Goal: Information Seeking & Learning: Learn about a topic

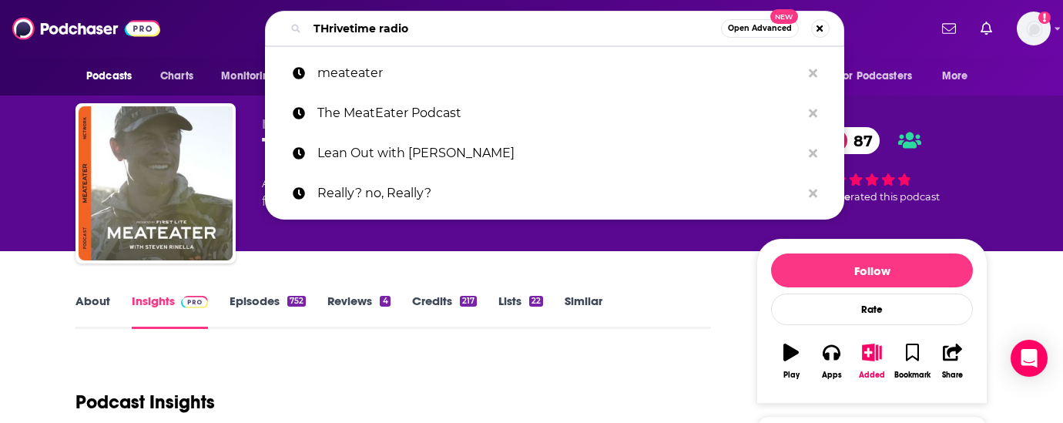
drag, startPoint x: 424, startPoint y: 28, endPoint x: 227, endPoint y: 7, distance: 198.3
click at [233, 15] on div "THrivetime radio Open Advanced New meateater The MeatEater Podcast Lean Out wit…" at bounding box center [554, 28] width 748 height 35
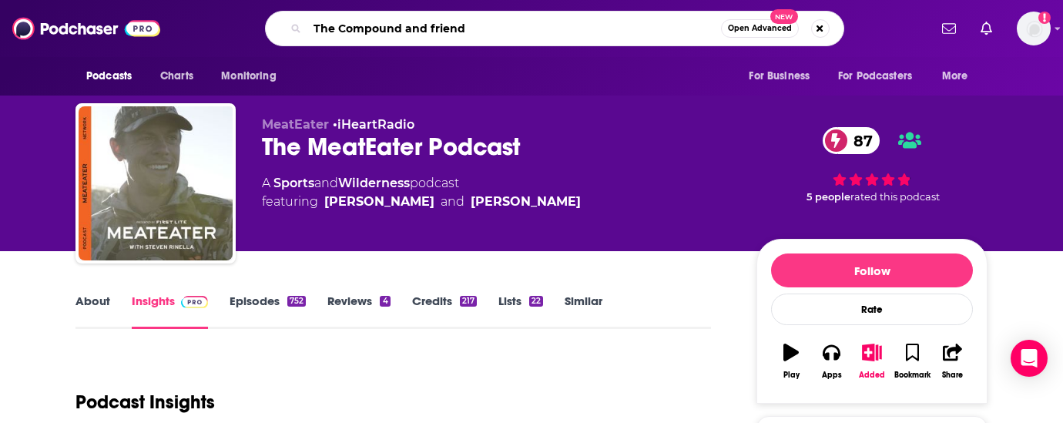
type input "The Compound and friends"
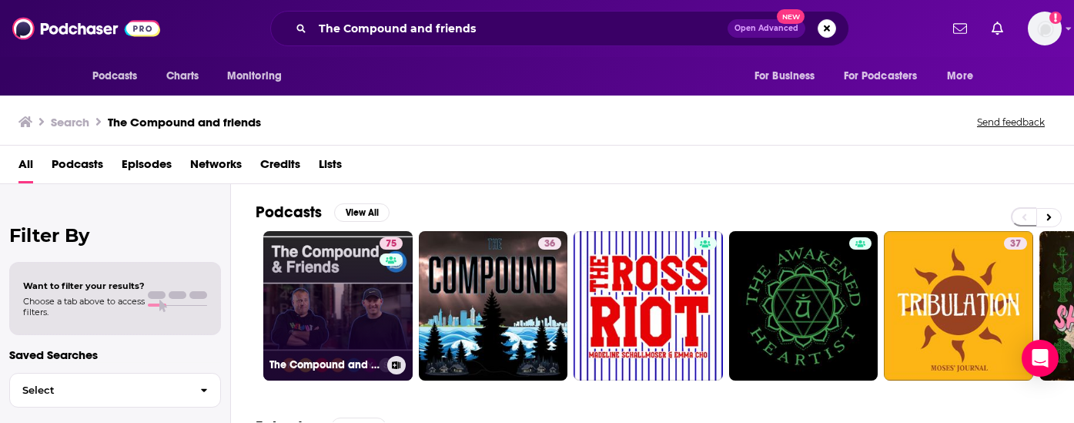
click at [321, 316] on link "75 The Compound and Friends" at bounding box center [337, 305] width 149 height 149
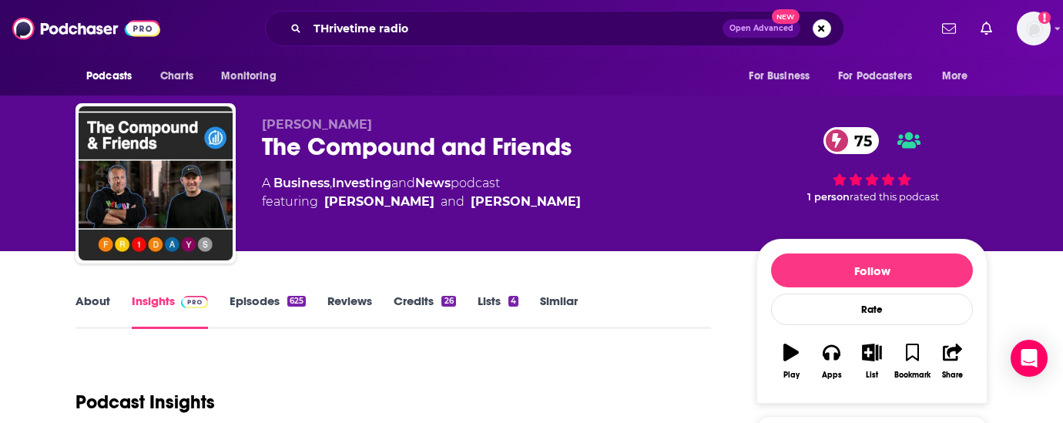
click at [94, 301] on link "About" at bounding box center [92, 310] width 35 height 35
